Goal: Check status: Check status

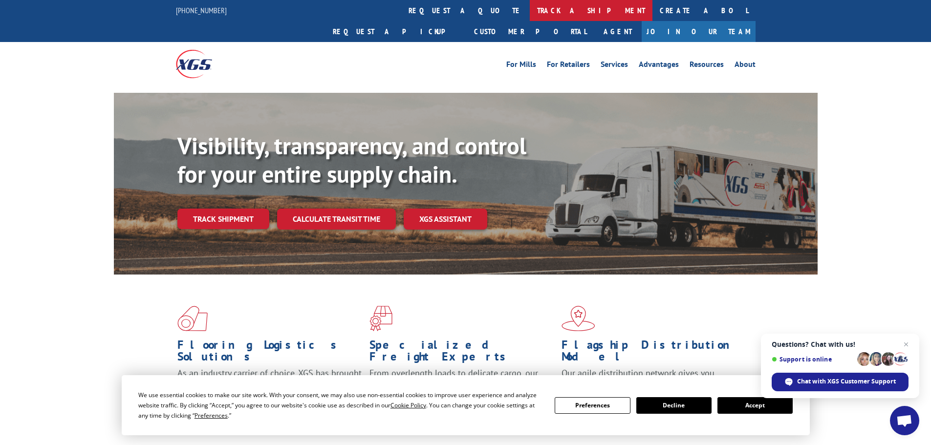
click at [530, 14] on link "track a shipment" at bounding box center [591, 10] width 123 height 21
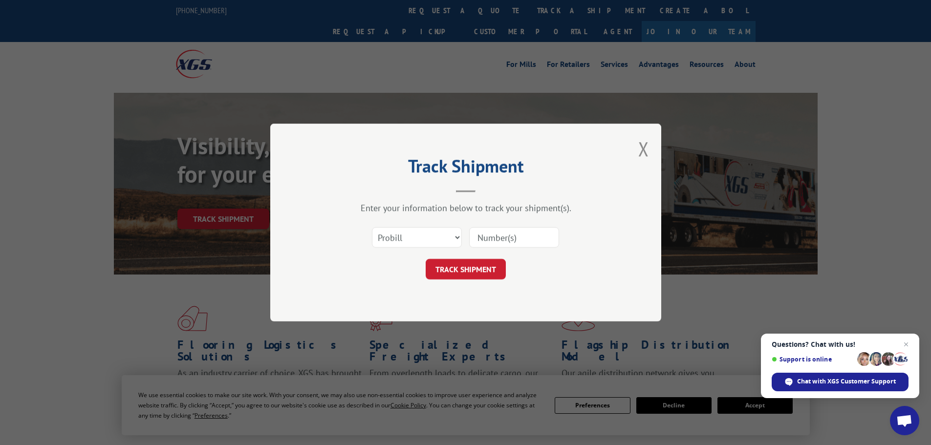
click at [423, 226] on div "Select category... Probill BOL PO" at bounding box center [416, 237] width 89 height 22
click at [423, 238] on select "Select category... Probill BOL PO" at bounding box center [417, 237] width 90 height 21
select select "po"
click at [372, 227] on select "Select category... Probill BOL PO" at bounding box center [417, 237] width 90 height 21
click at [493, 240] on input at bounding box center [514, 237] width 90 height 21
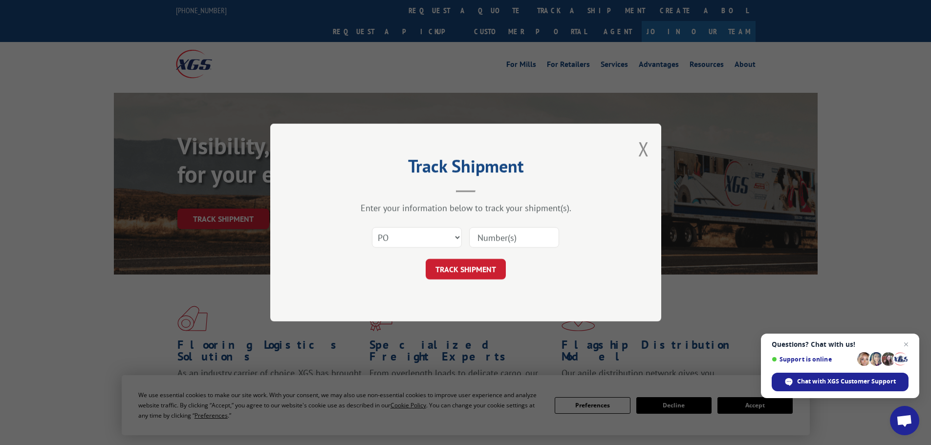
paste input "26531783"
type input "26531783"
click at [485, 278] on button "TRACK SHIPMENT" at bounding box center [465, 269] width 80 height 21
